Goal: Task Accomplishment & Management: Manage account settings

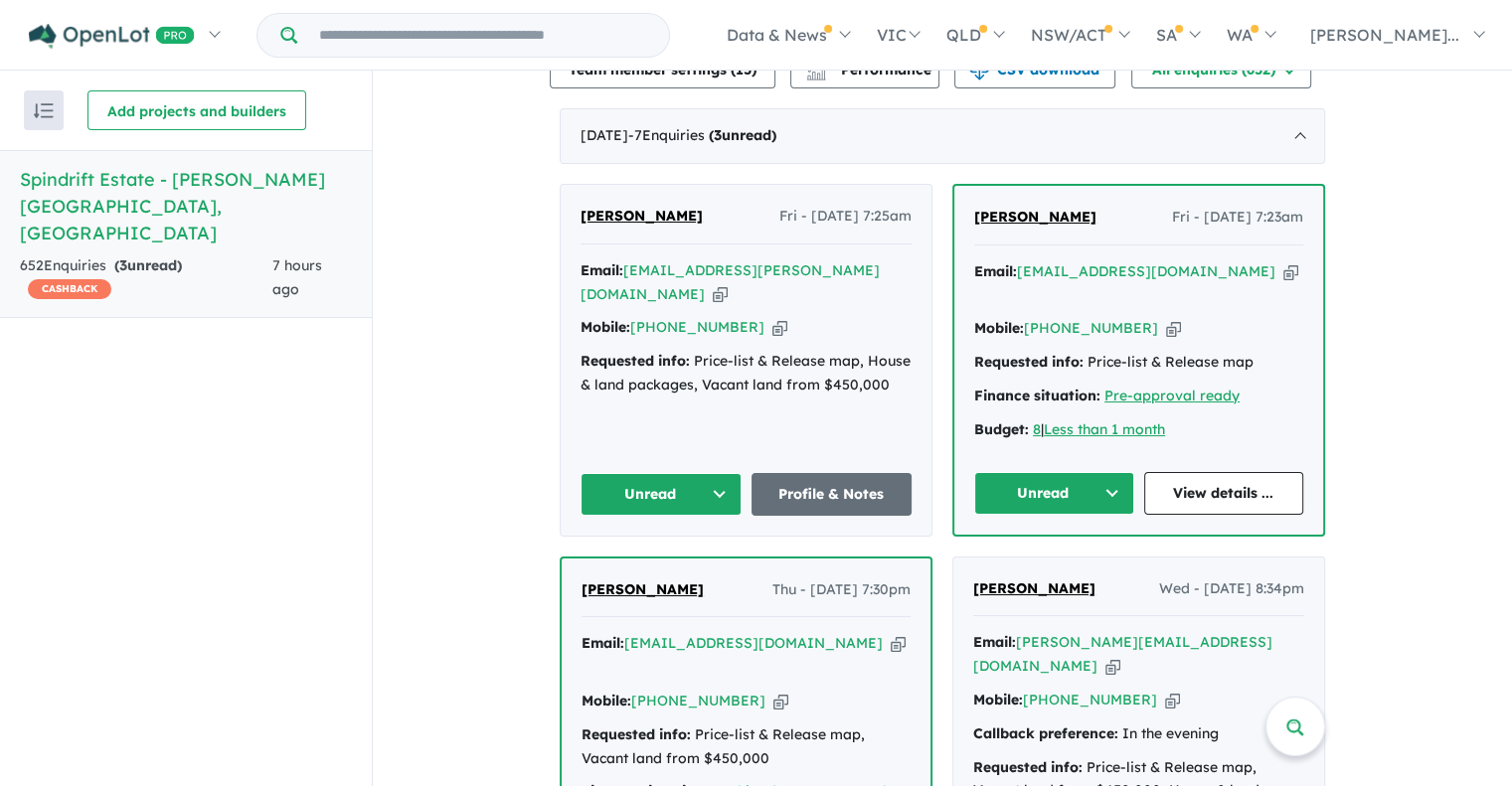
scroll to position [993, 0]
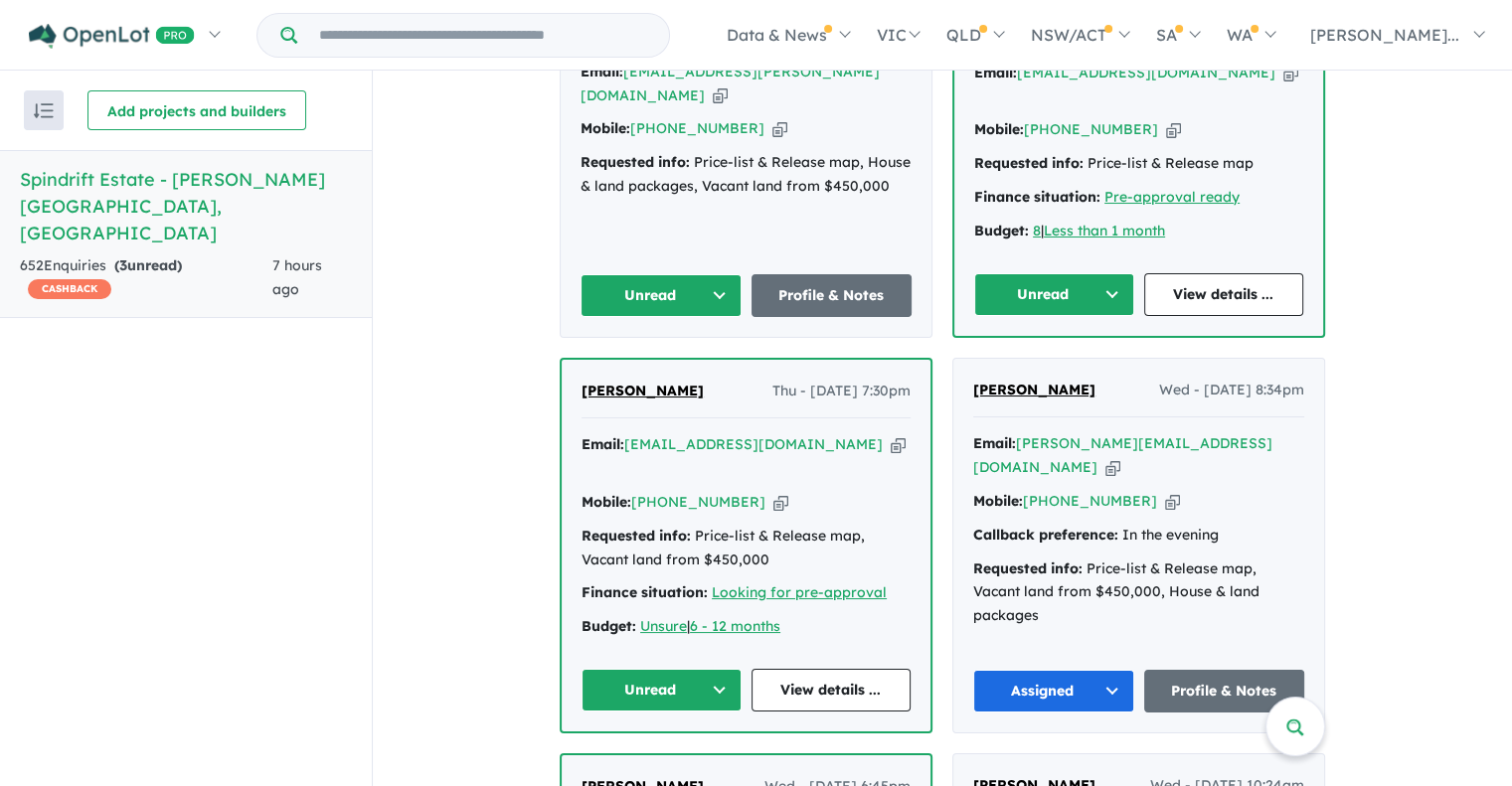
click at [612, 668] on button "Unread" at bounding box center [661, 689] width 160 height 43
click at [616, 760] on button "Assigned" at bounding box center [669, 783] width 173 height 46
click at [773, 492] on icon "button" at bounding box center [780, 502] width 15 height 21
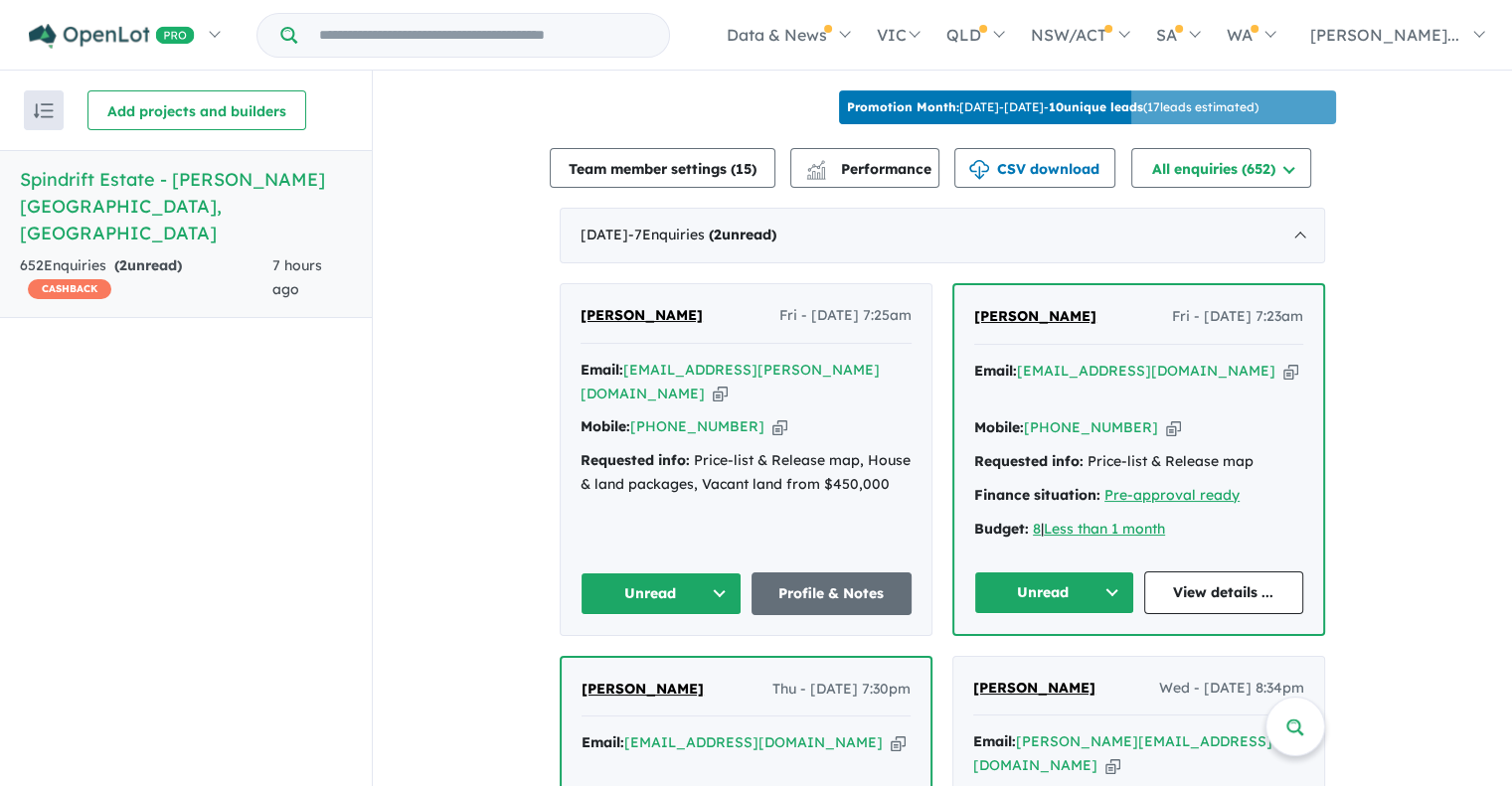
click at [1166, 417] on icon "button" at bounding box center [1173, 427] width 15 height 21
click at [1039, 571] on button "Unread" at bounding box center [1054, 592] width 160 height 43
click at [995, 661] on button "Assigned" at bounding box center [1061, 684] width 173 height 46
click at [634, 572] on button "Unread" at bounding box center [661, 593] width 161 height 43
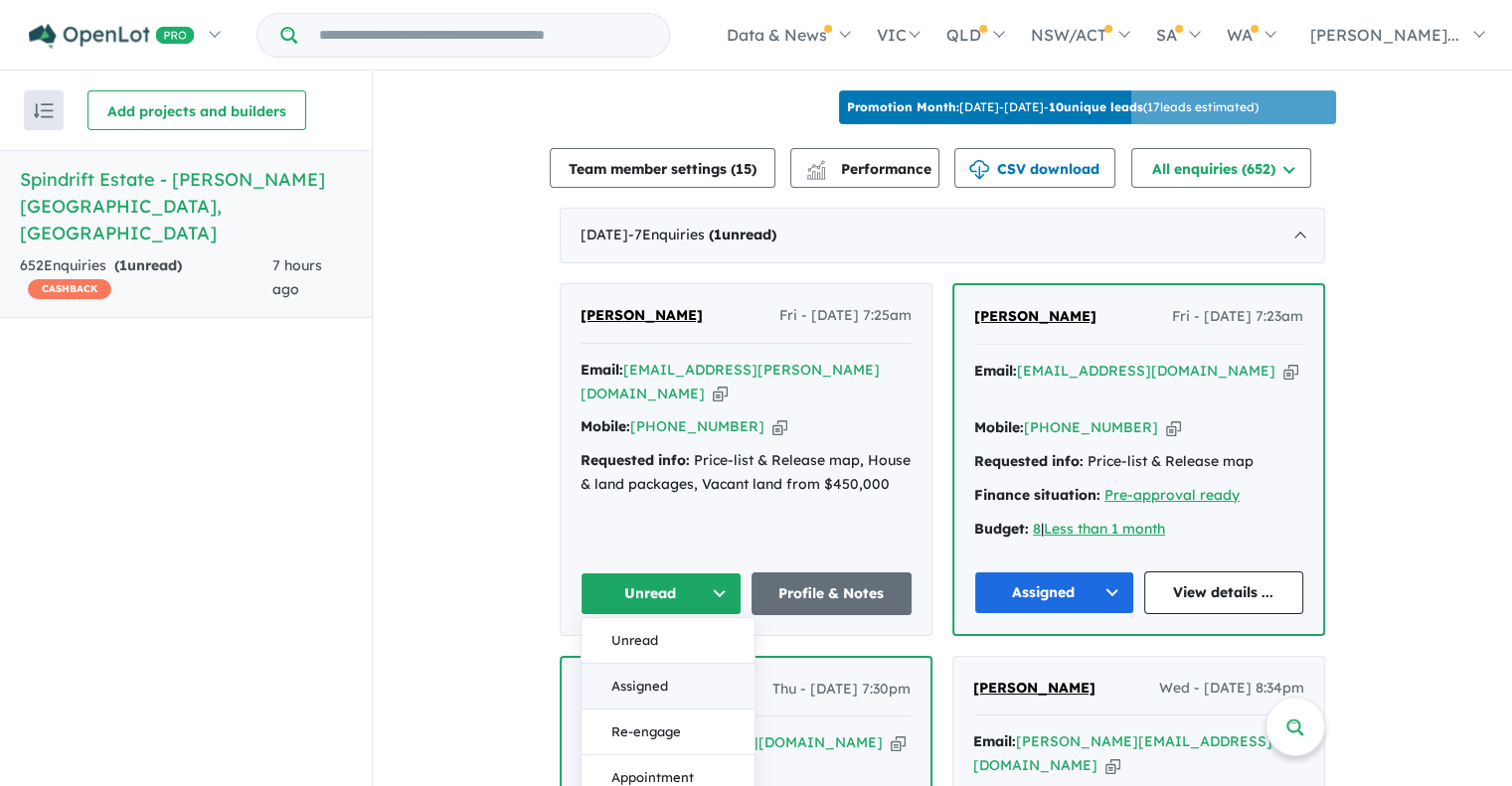
click at [624, 662] on button "Assigned" at bounding box center [668, 685] width 173 height 46
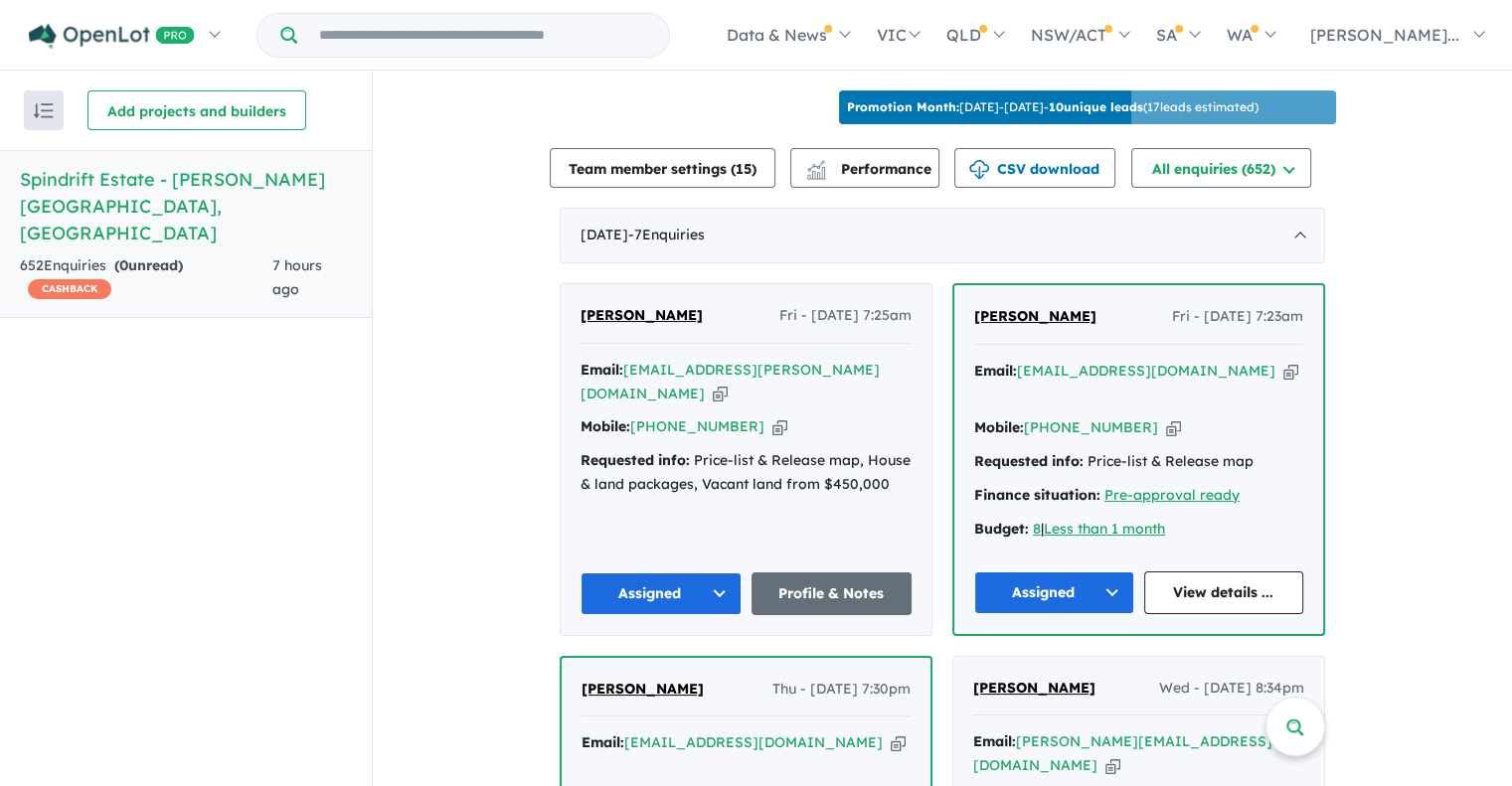
click at [772, 416] on icon "button" at bounding box center [779, 426] width 15 height 21
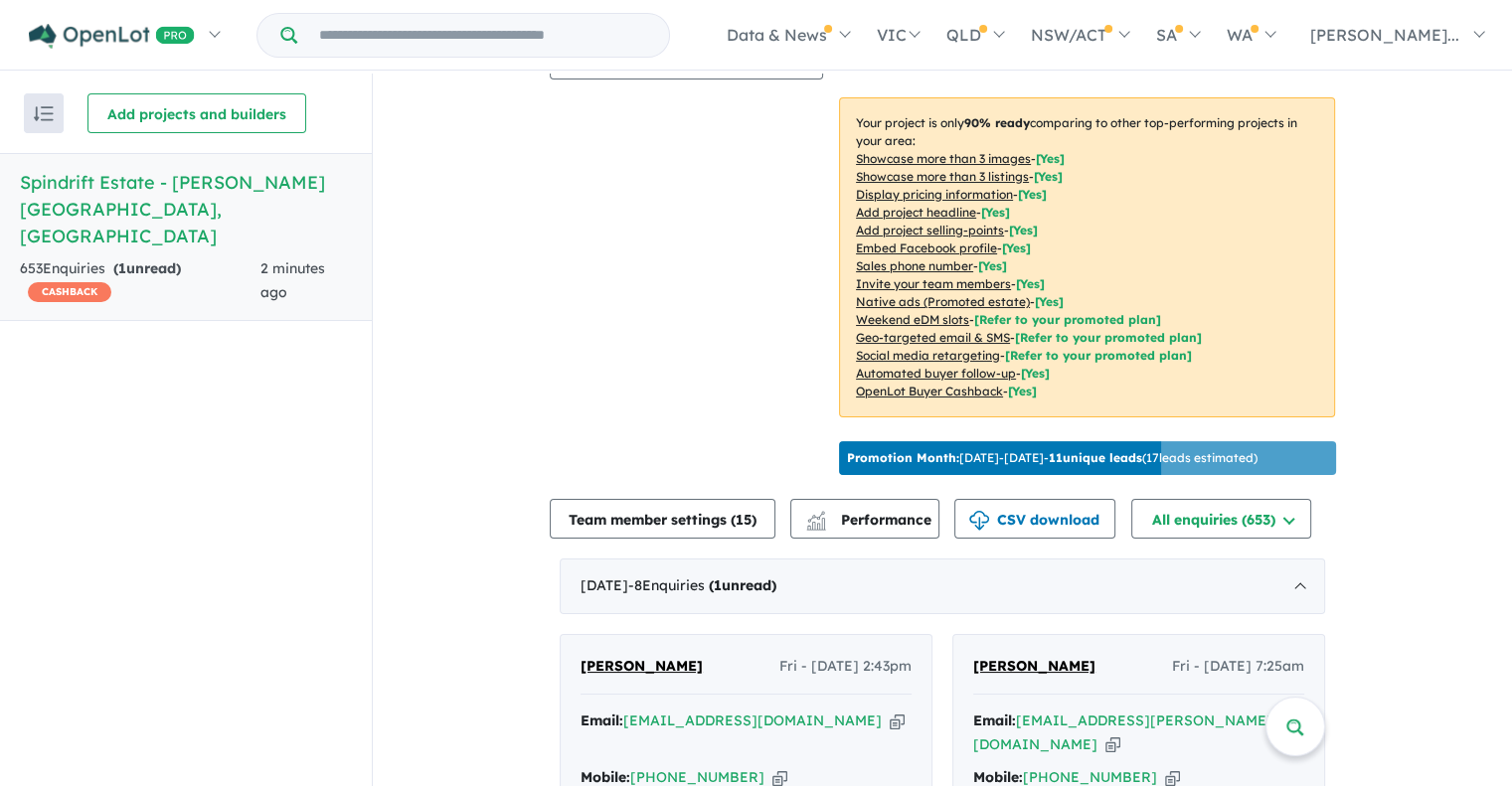
scroll to position [646, 0]
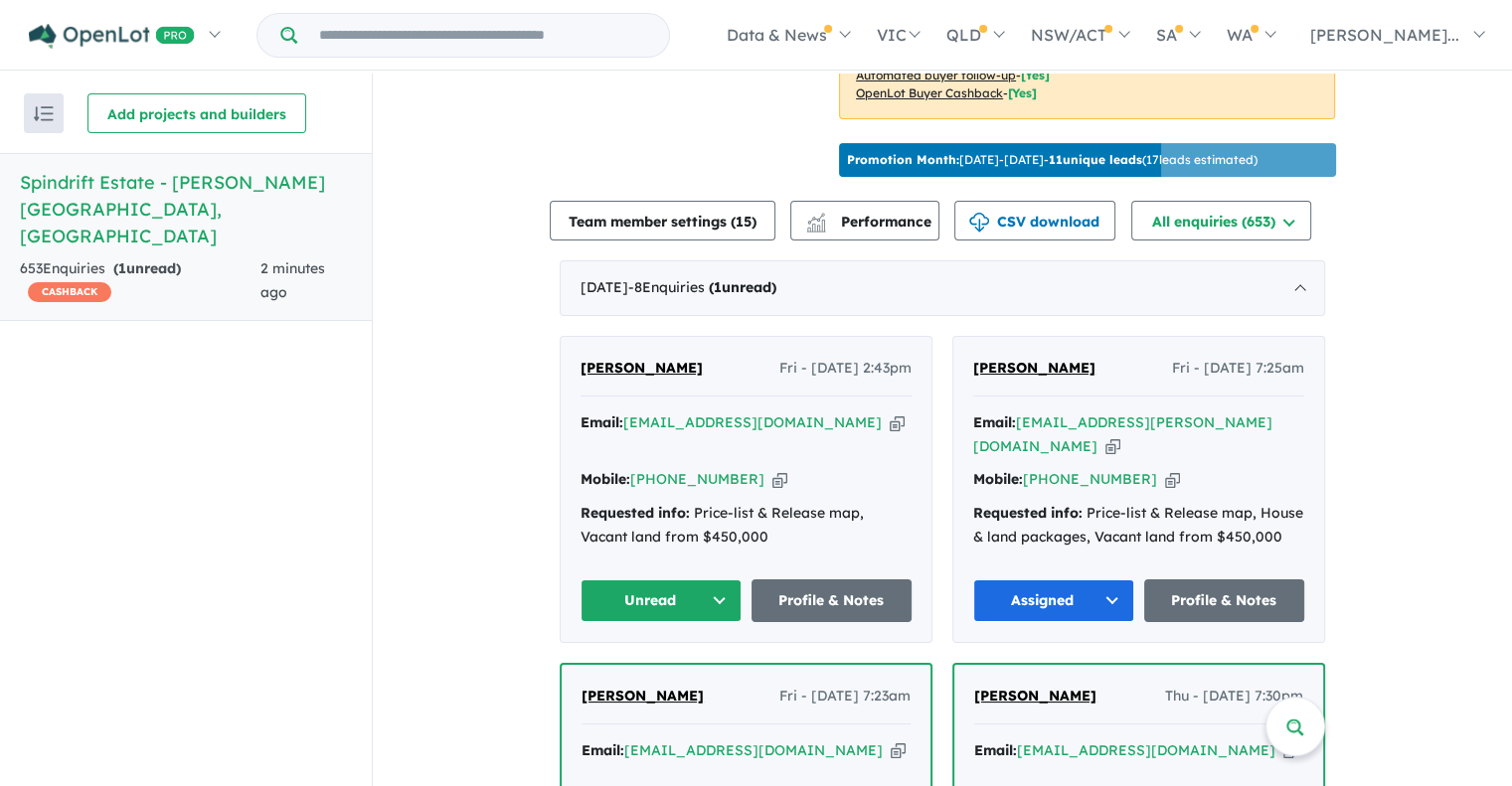
click at [620, 587] on button "Unread" at bounding box center [661, 600] width 161 height 43
click at [620, 682] on button "Assigned" at bounding box center [668, 693] width 173 height 46
click at [772, 475] on icon "button" at bounding box center [779, 479] width 15 height 21
